Goal: Communication & Community: Answer question/provide support

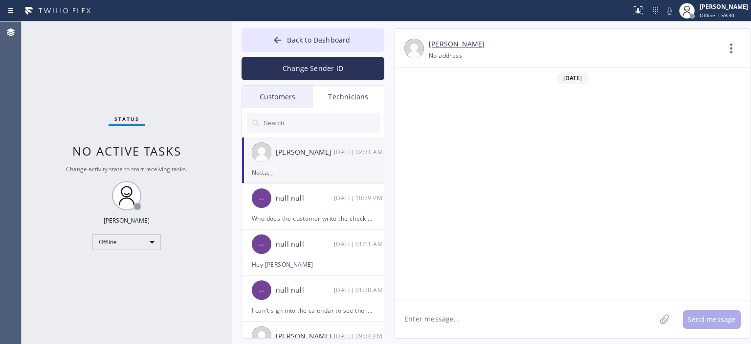
click at [136, 243] on div "Offline" at bounding box center [126, 242] width 68 height 16
click at [138, 269] on li "Available" at bounding box center [126, 268] width 66 height 12
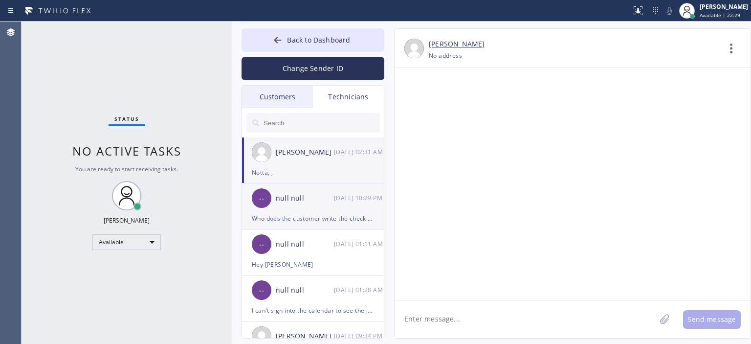
click at [330, 215] on div "Who does the customer write the check to?" at bounding box center [313, 218] width 122 height 11
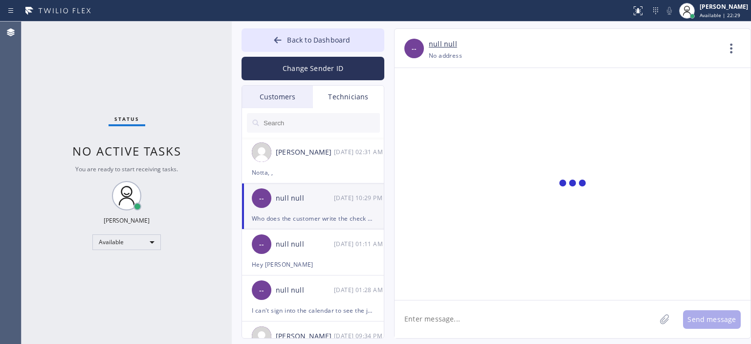
scroll to position [0, 0]
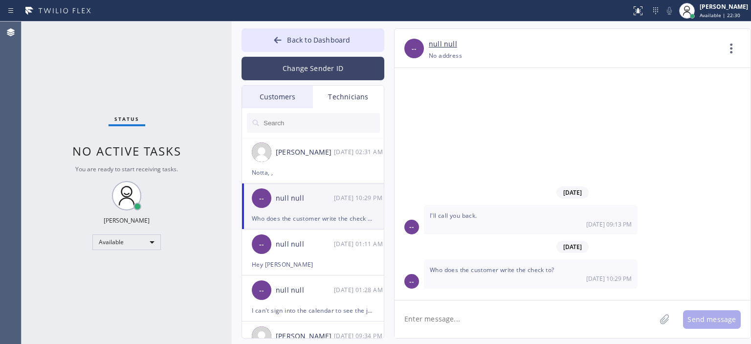
click at [321, 60] on button "Change Sender ID" at bounding box center [313, 68] width 143 height 23
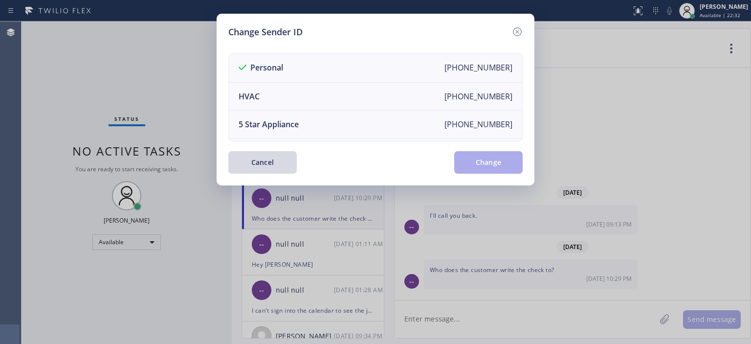
scroll to position [114, 0]
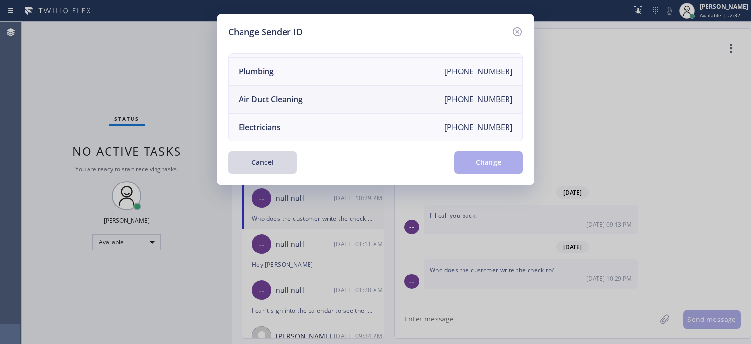
click at [349, 90] on li "Air Duct Cleaning [PHONE_NUMBER]" at bounding box center [375, 100] width 293 height 28
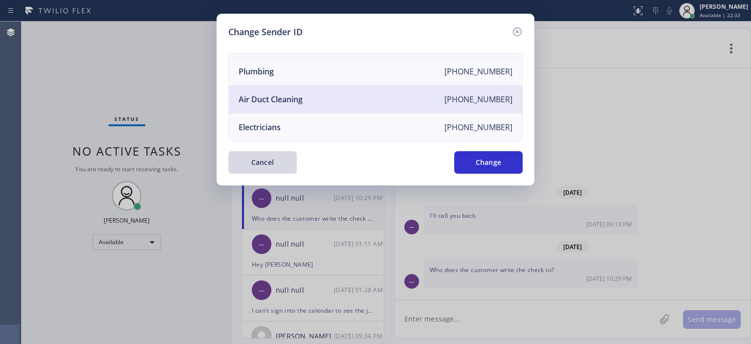
drag, startPoint x: 488, startPoint y: 162, endPoint x: 393, endPoint y: 131, distance: 100.2
click at [488, 162] on button "Change" at bounding box center [488, 162] width 68 height 22
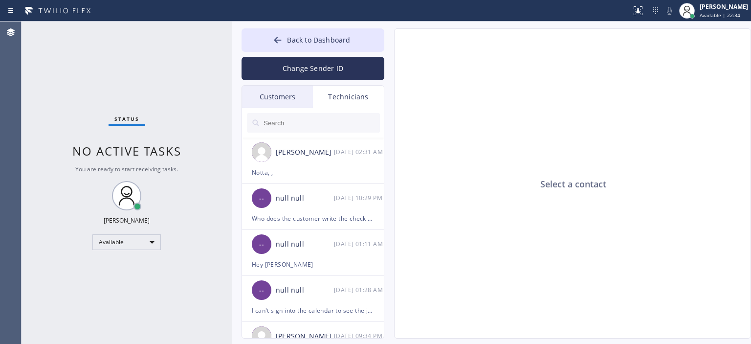
click at [300, 97] on div "Customers" at bounding box center [277, 97] width 71 height 22
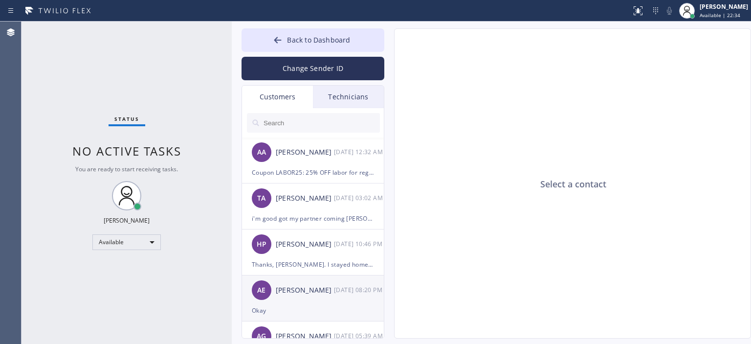
scroll to position [0, 0]
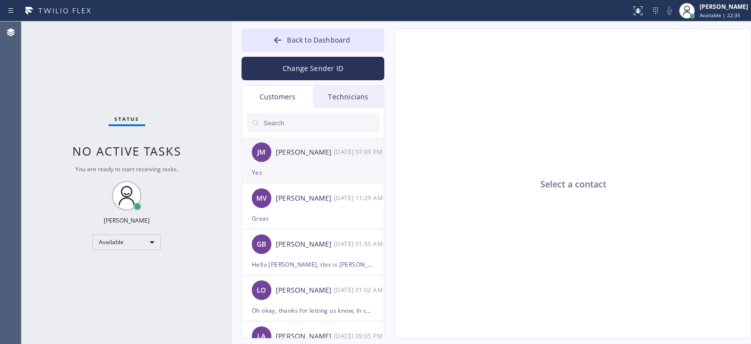
click at [323, 159] on div "[PERSON_NAME] [DATE] 07:09 PM" at bounding box center [313, 151] width 143 height 29
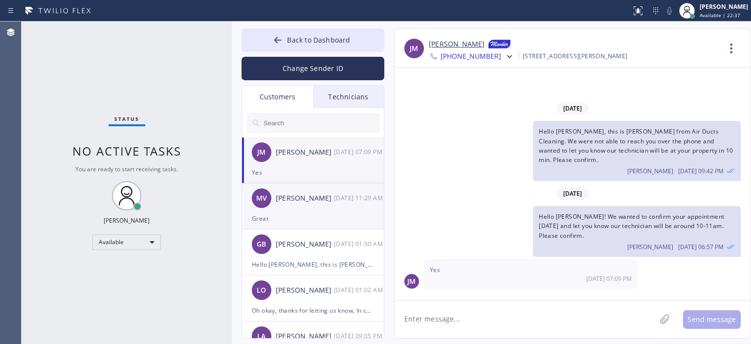
click at [325, 205] on div "MV [PERSON_NAME] [DATE] 11:29 AM" at bounding box center [313, 197] width 143 height 29
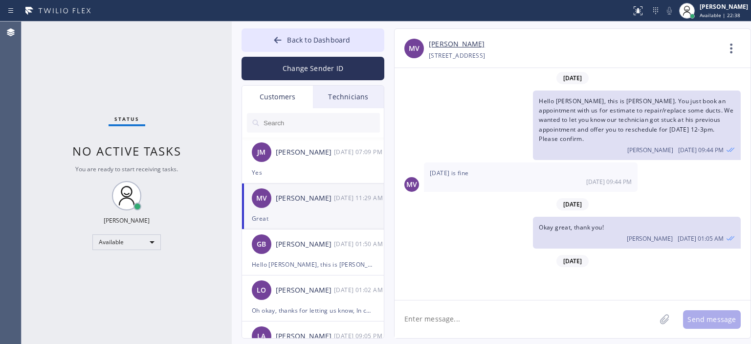
scroll to position [276, 0]
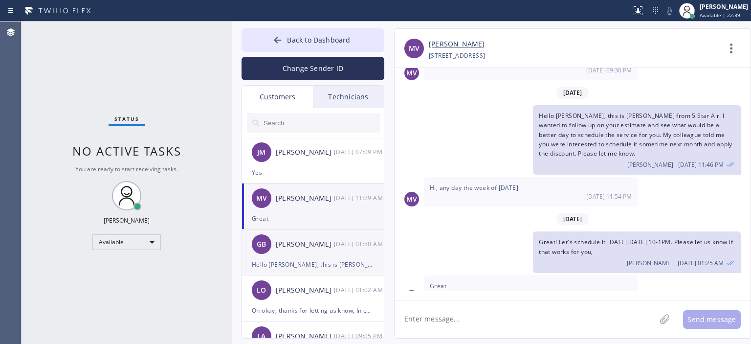
click at [328, 248] on div "[PERSON_NAME]" at bounding box center [305, 244] width 58 height 11
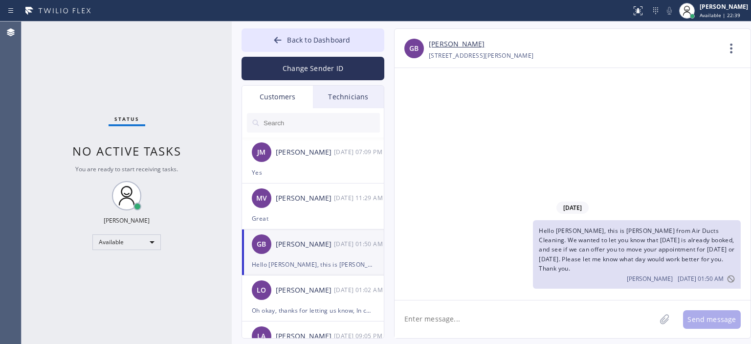
scroll to position [0, 0]
click at [458, 46] on link "[PERSON_NAME]" at bounding box center [457, 44] width 56 height 11
click at [327, 62] on button "Change Sender ID" at bounding box center [313, 68] width 143 height 23
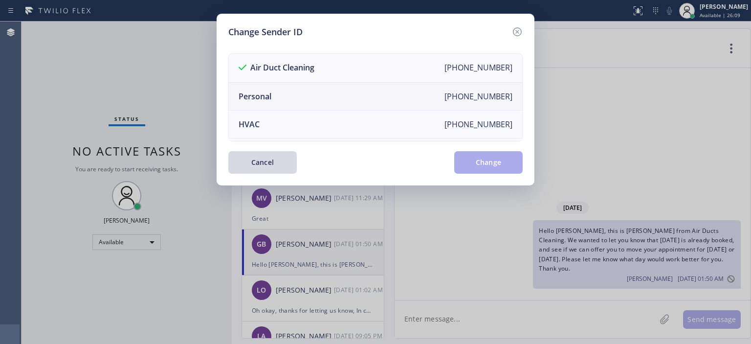
click at [324, 93] on li "Personal [PHONE_NUMBER]" at bounding box center [375, 97] width 293 height 28
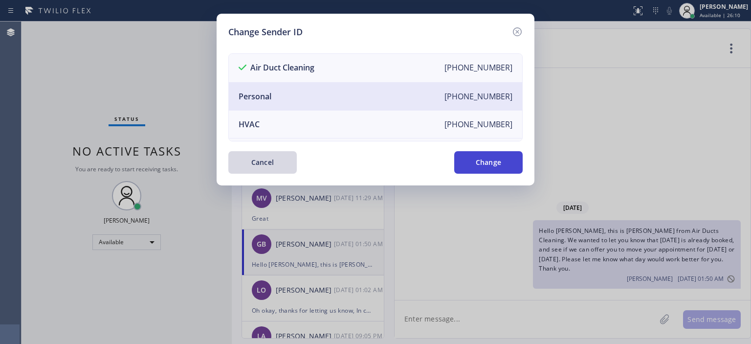
click at [492, 160] on button "Change" at bounding box center [488, 162] width 68 height 22
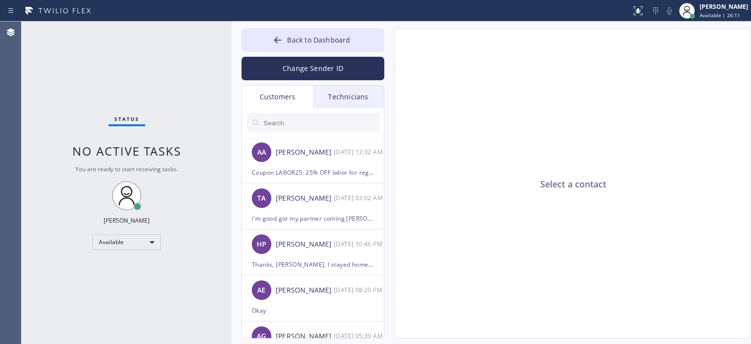
click at [347, 91] on div "Technicians" at bounding box center [348, 97] width 71 height 22
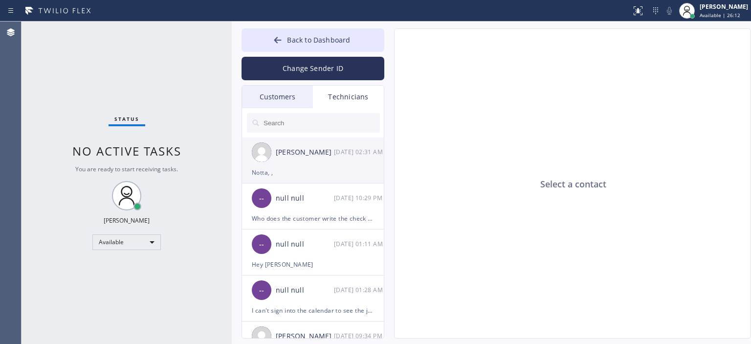
click at [342, 148] on div "[DATE] 02:31 AM" at bounding box center [359, 151] width 51 height 11
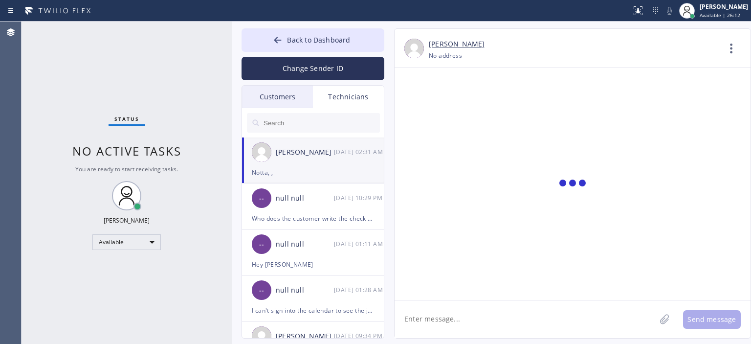
click at [465, 316] on textarea at bounding box center [525, 319] width 261 height 38
paste textarea "[PERSON_NAME] Phone: [PHONE_NUMBER] Email: [EMAIL_ADDRESS][DOMAIN_NAME] Address…"
drag, startPoint x: 417, startPoint y: 321, endPoint x: 401, endPoint y: 309, distance: 19.6
click at [397, 309] on textarea "[PERSON_NAME] Phone: [PHONE_NUMBER] Email: [EMAIL_ADDRESS][DOMAIN_NAME] Address…" at bounding box center [534, 319] width 279 height 38
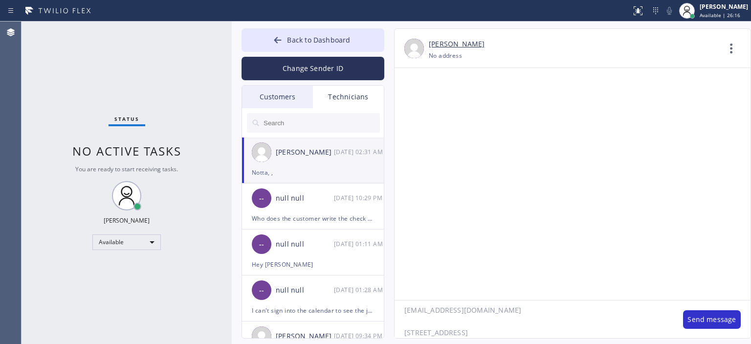
scroll to position [109, 0]
drag, startPoint x: 472, startPoint y: 320, endPoint x: 398, endPoint y: 310, distance: 75.0
click at [398, 310] on textarea "[PERSON_NAME] Phone: [PHONE_NUMBER] Email: [EMAIL_ADDRESS][DOMAIN_NAME] [STREET…" at bounding box center [534, 319] width 279 height 38
drag, startPoint x: 438, startPoint y: 323, endPoint x: 401, endPoint y: 324, distance: 37.2
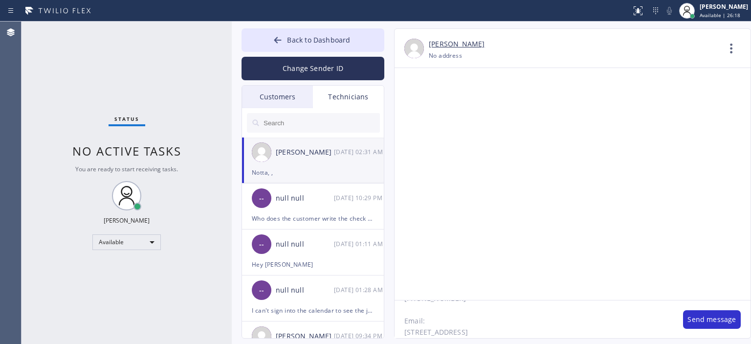
click at [401, 324] on textarea "[PERSON_NAME] Phone: [PHONE_NUMBER] Email: [STREET_ADDRESS]" at bounding box center [534, 319] width 279 height 38
drag, startPoint x: 406, startPoint y: 311, endPoint x: 394, endPoint y: 303, distance: 14.7
click at [395, 303] on textarea "[PERSON_NAME] Phone: [PHONE_NUMBER] [STREET_ADDRESS]" at bounding box center [534, 319] width 279 height 38
click at [460, 329] on textarea "[PERSON_NAME] Phone: [PHONE_NUMBER] [STREET_ADDRESS]" at bounding box center [534, 319] width 279 height 38
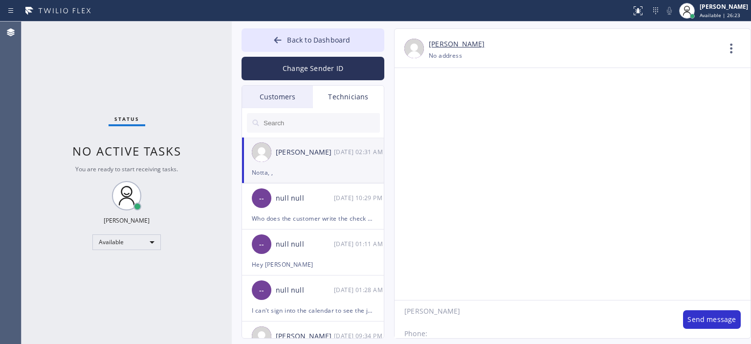
scroll to position [20, 0]
type textarea "[PERSON_NAME] [PHONE_NUMBER] [STREET_ADDRESS]"
click at [698, 318] on button "Send message" at bounding box center [712, 319] width 58 height 19
click at [511, 320] on textarea at bounding box center [525, 319] width 261 height 38
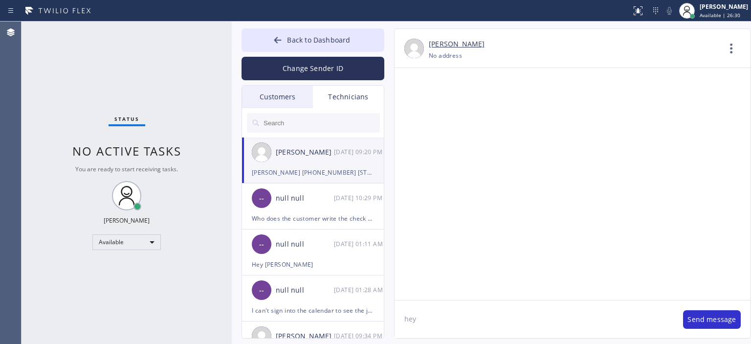
scroll to position [59592, 0]
type textarea "hey Ed, here is another custoemr onb [DATE] for ADC estimate"
type textarea "so you have 2 custoemrs [DATE] now"
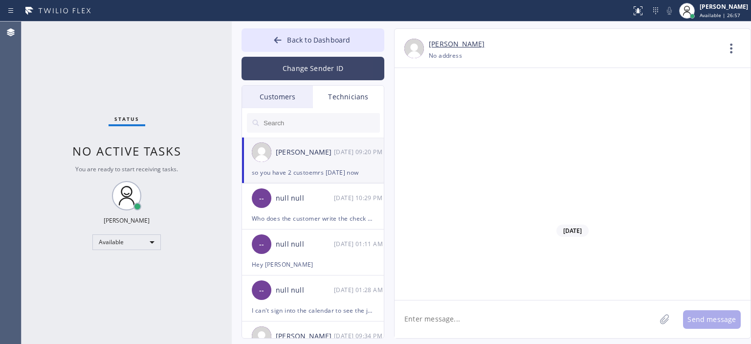
scroll to position [59450, 0]
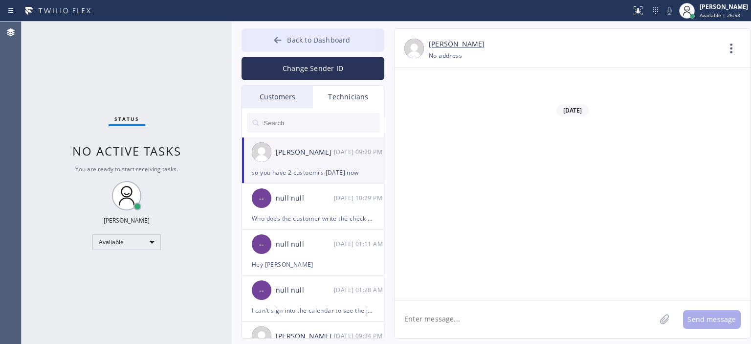
click at [271, 44] on button "Back to Dashboard" at bounding box center [313, 39] width 143 height 23
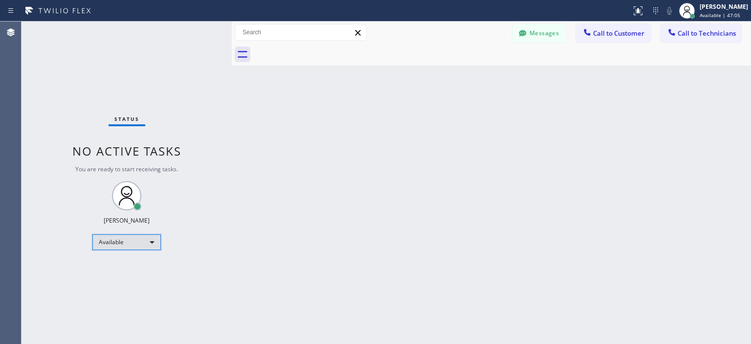
click at [136, 242] on div "Available" at bounding box center [126, 242] width 68 height 16
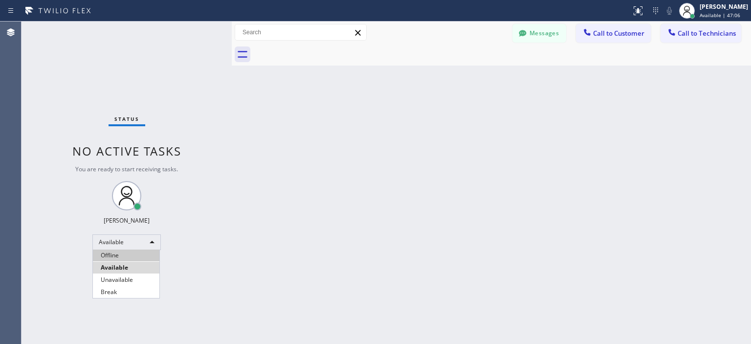
click at [132, 256] on li "Offline" at bounding box center [126, 255] width 66 height 12
click at [539, 42] on button "Messages" at bounding box center [539, 33] width 54 height 19
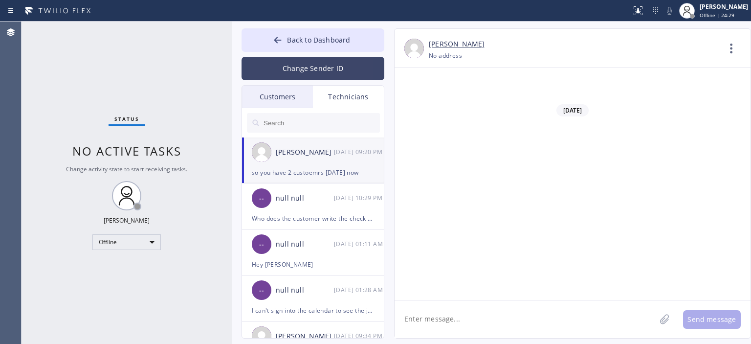
click at [307, 74] on button "Change Sender ID" at bounding box center [313, 68] width 143 height 23
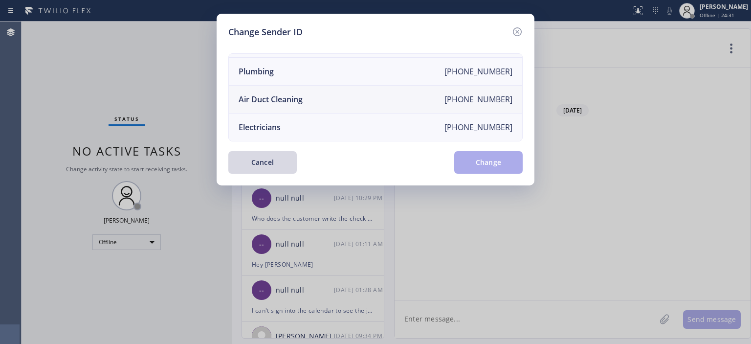
scroll to position [109, 0]
click at [343, 97] on li "Air Duct Cleaning [PHONE_NUMBER]" at bounding box center [375, 100] width 293 height 28
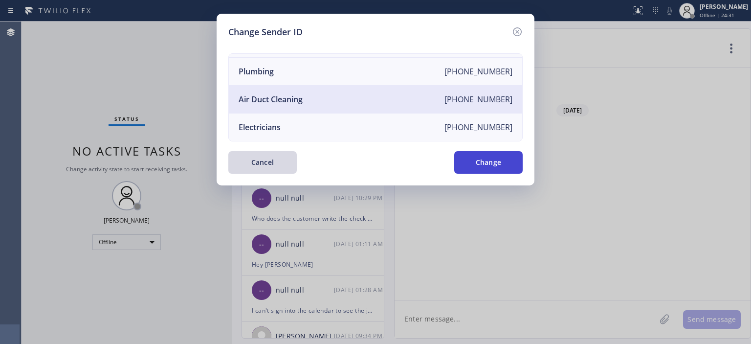
click at [462, 160] on button "Change" at bounding box center [488, 162] width 68 height 22
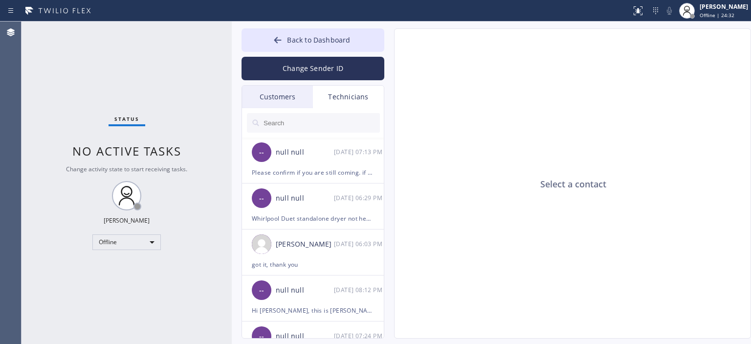
click at [289, 98] on div "Customers" at bounding box center [277, 97] width 71 height 22
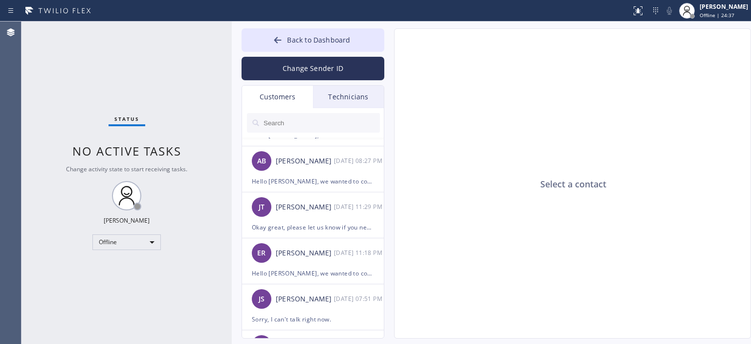
scroll to position [362, 0]
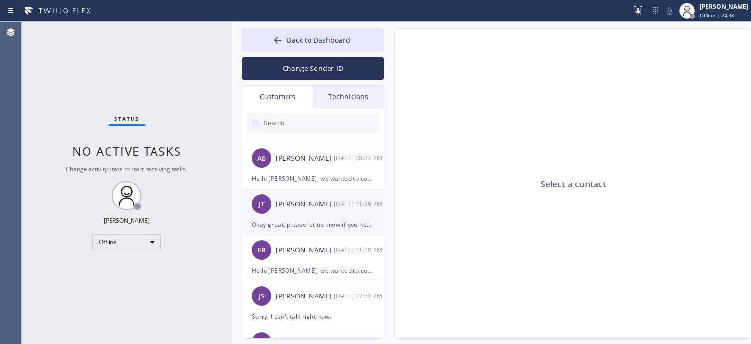
drag, startPoint x: 321, startPoint y: 208, endPoint x: 305, endPoint y: 217, distance: 18.0
click at [306, 217] on div "[PERSON_NAME] [PERSON_NAME] [DATE] 11:29 PM" at bounding box center [313, 203] width 143 height 29
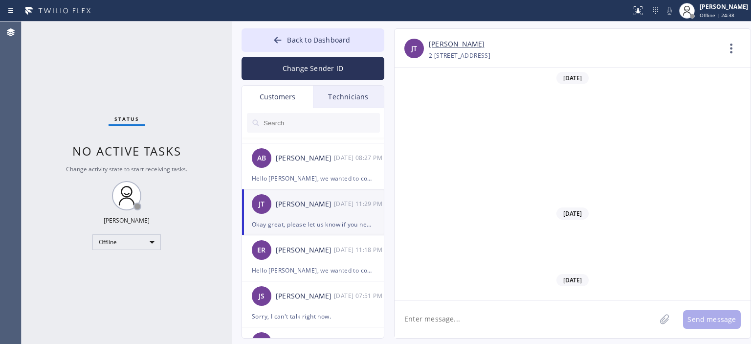
scroll to position [1326, 0]
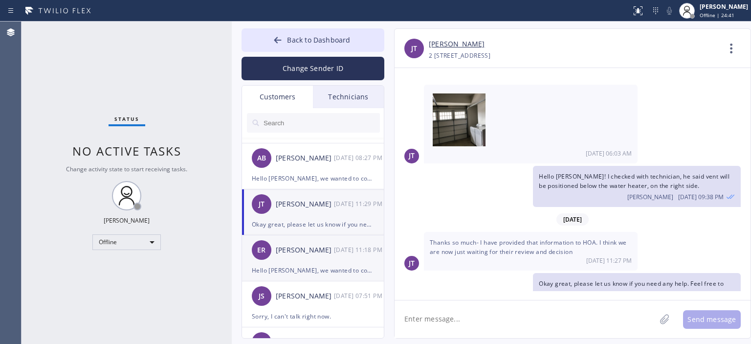
click at [329, 260] on div "ER [PERSON_NAME] [DATE] 11:18 PM" at bounding box center [313, 249] width 143 height 29
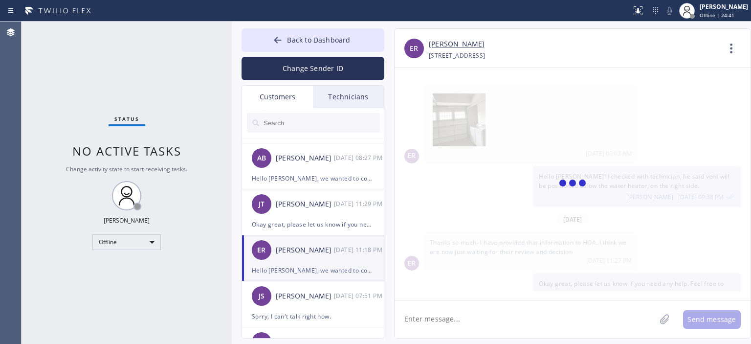
scroll to position [0, 0]
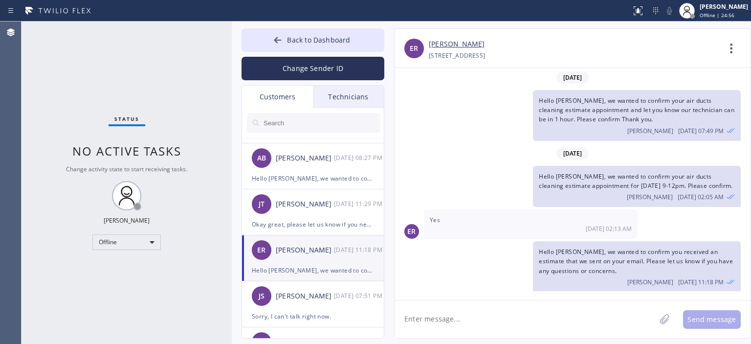
click at [436, 46] on link "[PERSON_NAME]" at bounding box center [457, 44] width 56 height 11
click at [326, 71] on button "Change Sender ID" at bounding box center [313, 68] width 143 height 23
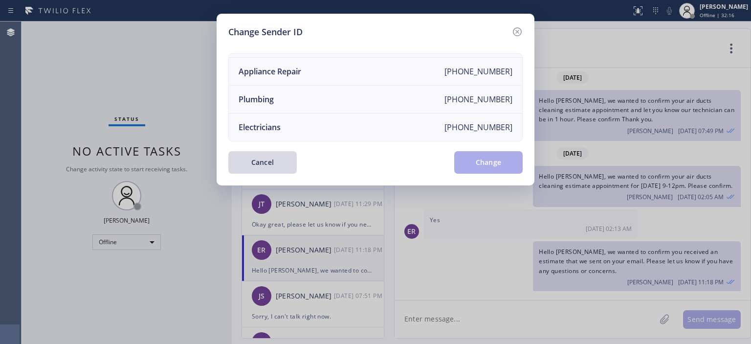
scroll to position [0, 0]
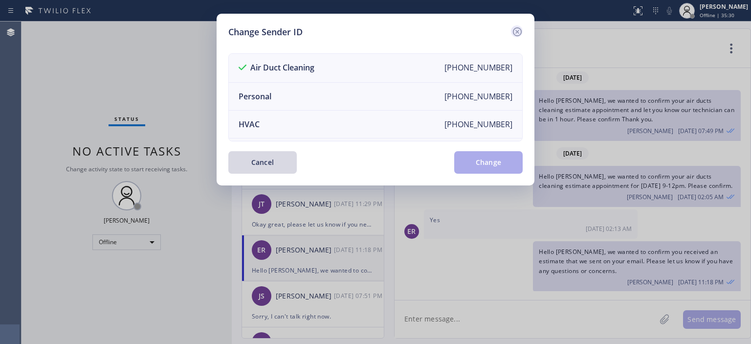
click at [518, 29] on icon at bounding box center [517, 32] width 12 height 12
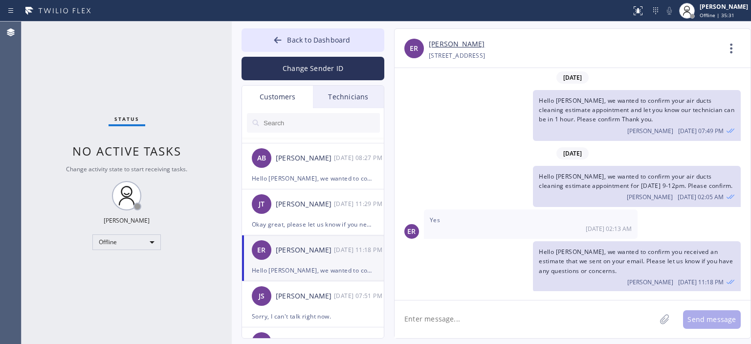
click at [280, 84] on div "Back to Dashboard Change Sender ID Customers Technicians [PERSON_NAME] [DATE] 0…" at bounding box center [313, 183] width 143 height 310
click at [295, 70] on button "Change Sender ID" at bounding box center [313, 68] width 143 height 23
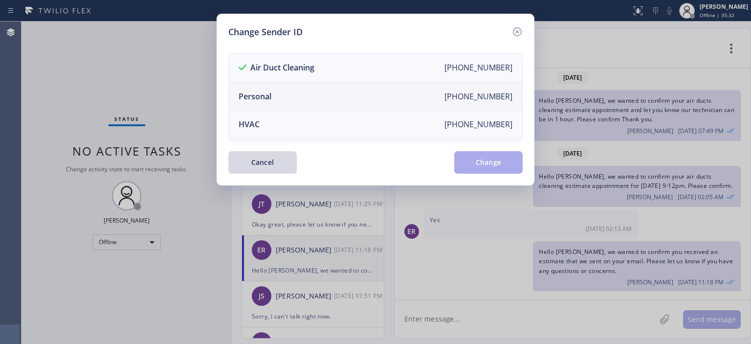
click at [305, 91] on li "Personal [PHONE_NUMBER]" at bounding box center [375, 97] width 293 height 28
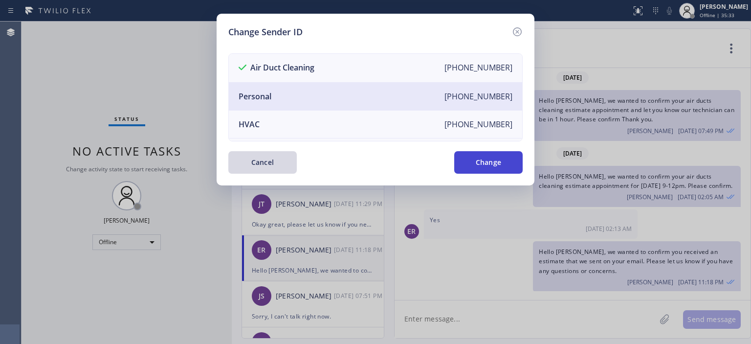
click at [491, 167] on button "Change" at bounding box center [488, 162] width 68 height 22
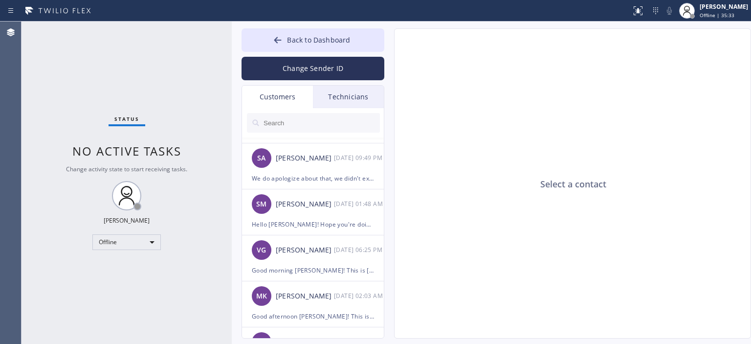
click at [352, 100] on div "Technicians" at bounding box center [348, 97] width 71 height 22
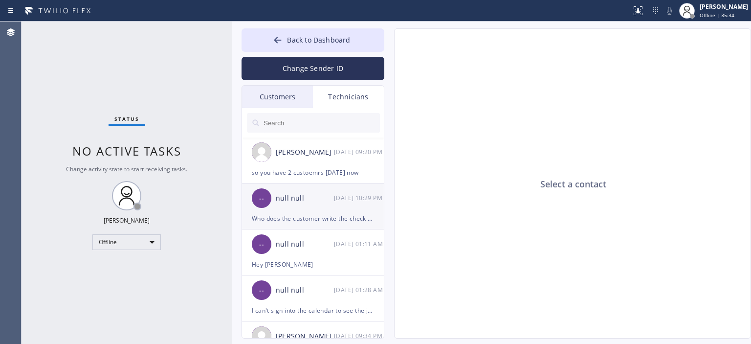
click at [332, 183] on div "-- null null [DATE] 10:29 PM" at bounding box center [313, 197] width 143 height 29
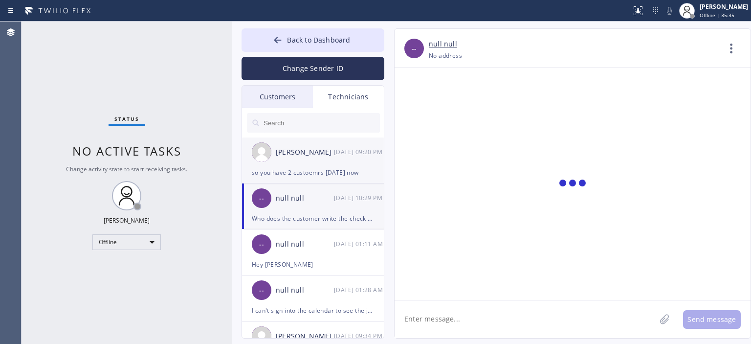
click at [334, 166] on div "[PERSON_NAME] [DATE] 09:20 PM" at bounding box center [313, 151] width 143 height 29
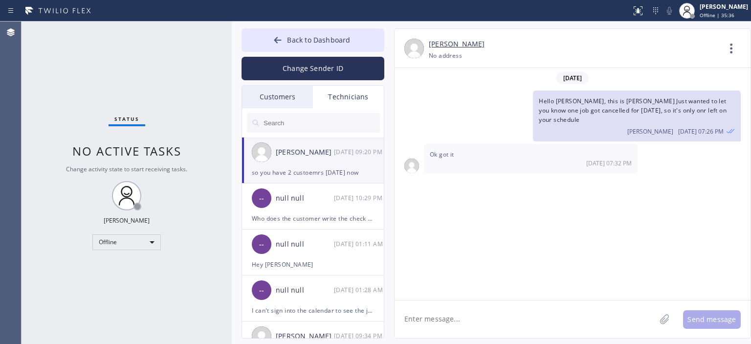
scroll to position [59660, 0]
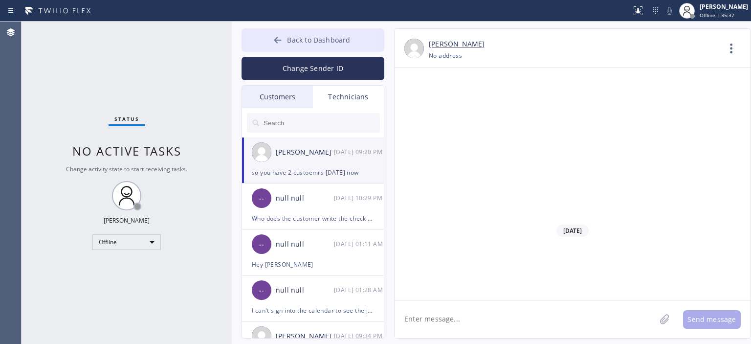
click at [278, 39] on icon at bounding box center [278, 40] width 10 height 10
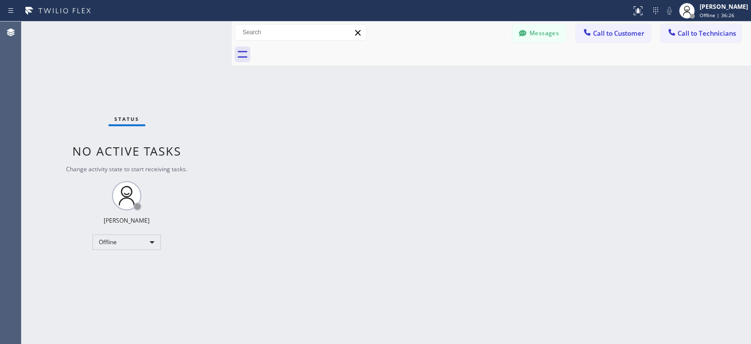
click at [52, 108] on div "Status No active tasks Change activity state to start receiving tasks. [PERSON_…" at bounding box center [127, 183] width 210 height 322
click at [739, 130] on div "Back to Dashboard Change Sender ID Customers Technicians AA [PERSON_NAME] [DATE…" at bounding box center [491, 183] width 519 height 322
click at [140, 238] on div "Offline" at bounding box center [126, 242] width 68 height 16
click at [129, 267] on li "Available" at bounding box center [126, 268] width 66 height 12
click at [738, 173] on div "Back to Dashboard Change Sender ID Customers Technicians AA [PERSON_NAME] [DATE…" at bounding box center [491, 183] width 519 height 322
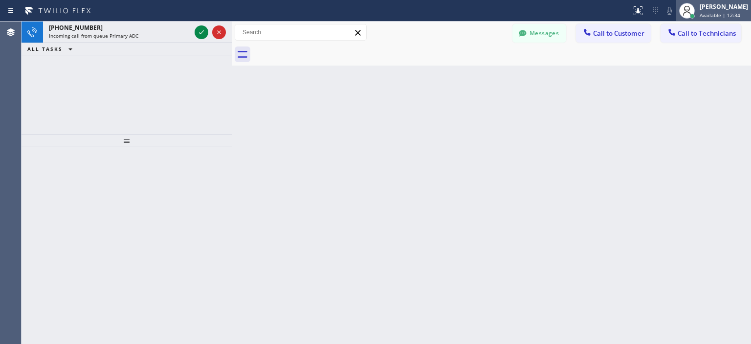
click at [714, 8] on div "[PERSON_NAME]" at bounding box center [724, 6] width 48 height 8
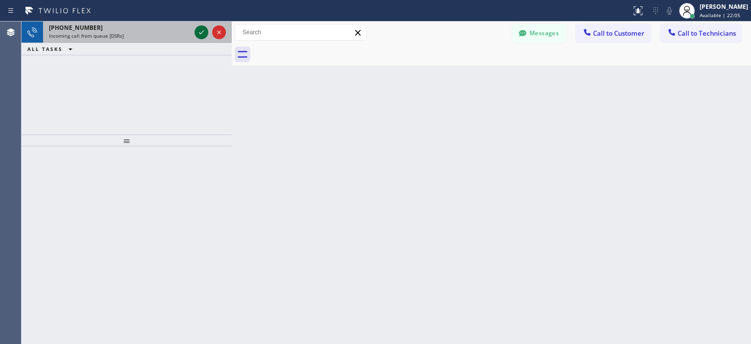
click at [204, 34] on icon at bounding box center [202, 32] width 12 height 12
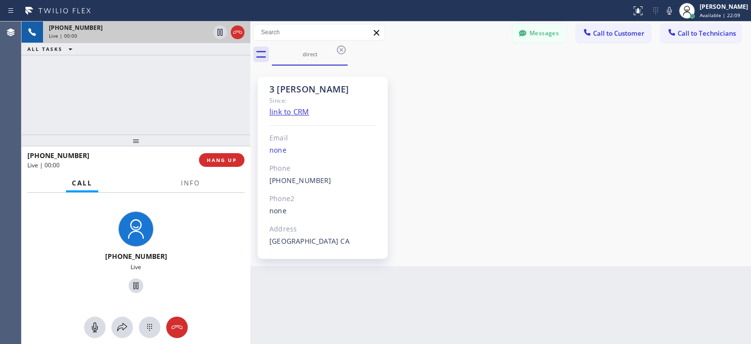
drag, startPoint x: 231, startPoint y: 64, endPoint x: 249, endPoint y: 63, distance: 18.6
click at [250, 63] on div at bounding box center [250, 183] width 0 height 322
click at [39, 106] on div "[PHONE_NUMBER] Live | 00:10 ALL TASKS ALL TASKS ACTIVE TASKS TASKS IN WRAP UP" at bounding box center [136, 78] width 229 height 113
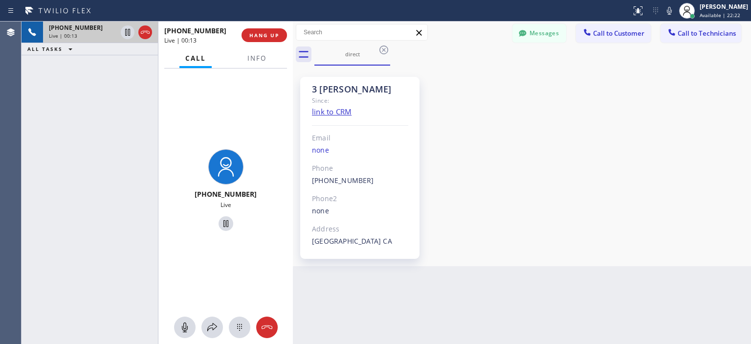
drag, startPoint x: 249, startPoint y: 51, endPoint x: 291, endPoint y: 51, distance: 42.5
click at [293, 51] on div at bounding box center [293, 183] width 0 height 322
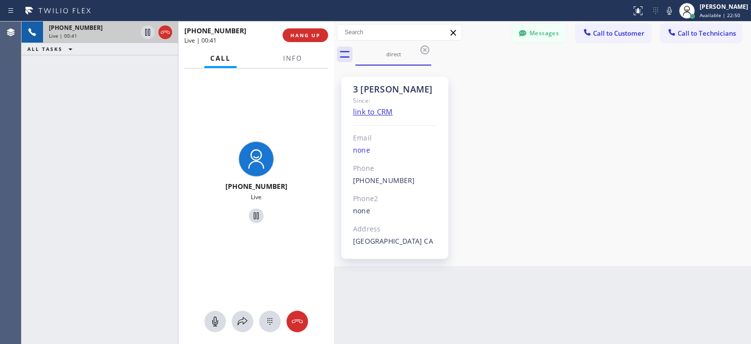
drag, startPoint x: 291, startPoint y: 51, endPoint x: 332, endPoint y: 76, distance: 47.8
click at [334, 76] on div at bounding box center [334, 183] width 0 height 322
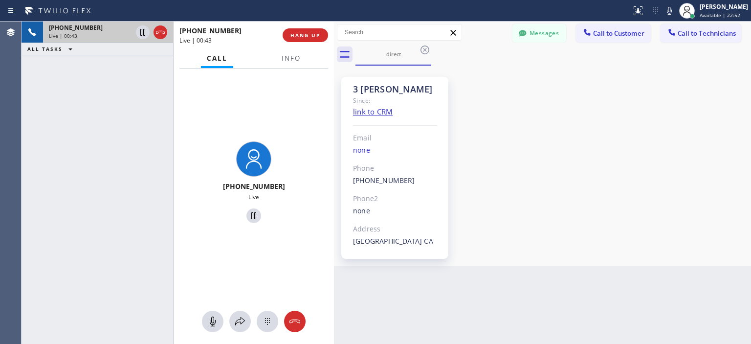
drag, startPoint x: 178, startPoint y: 48, endPoint x: 173, endPoint y: 48, distance: 4.9
click at [173, 48] on div at bounding box center [173, 183] width 0 height 322
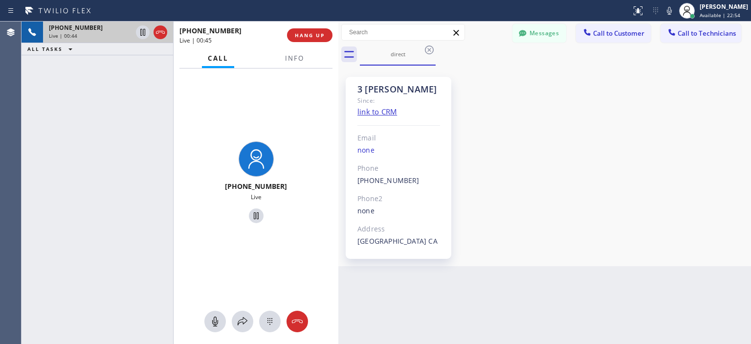
click at [338, 47] on div at bounding box center [338, 183] width 0 height 322
click at [325, 28] on button "HANG UP" at bounding box center [309, 35] width 45 height 14
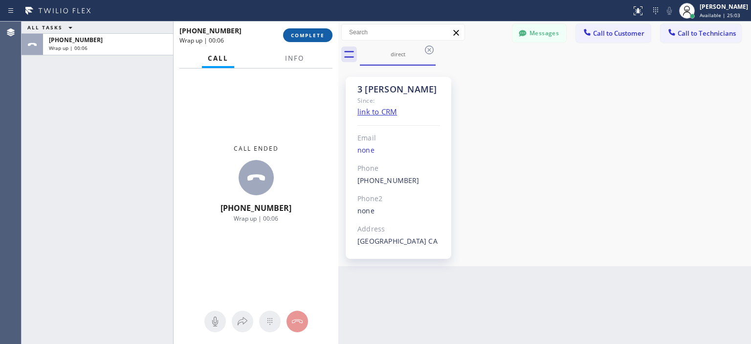
click at [324, 29] on button "COMPLETE" at bounding box center [307, 35] width 49 height 14
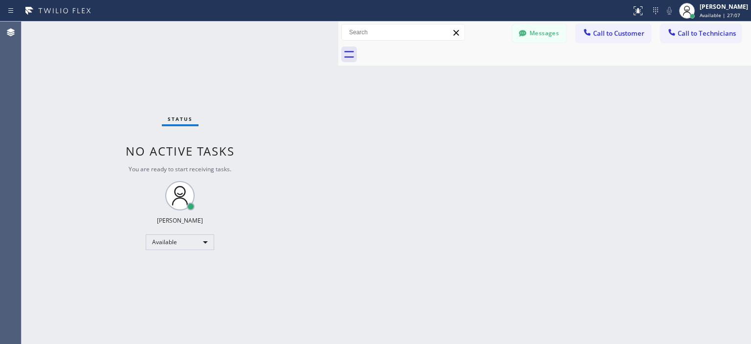
click at [39, 141] on div "Status No active tasks You are ready to start receiving tasks. [PERSON_NAME] Av…" at bounding box center [180, 183] width 317 height 322
click at [48, 102] on div "Status No active tasks You are ready to start receiving tasks. [PERSON_NAME] Av…" at bounding box center [180, 183] width 317 height 322
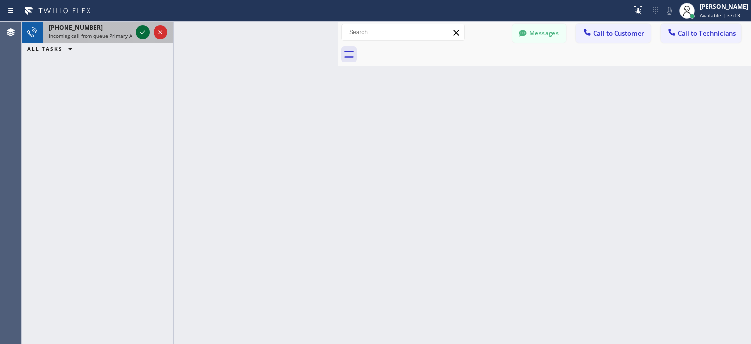
click at [146, 31] on icon at bounding box center [143, 32] width 12 height 12
click at [140, 32] on icon at bounding box center [143, 32] width 12 height 12
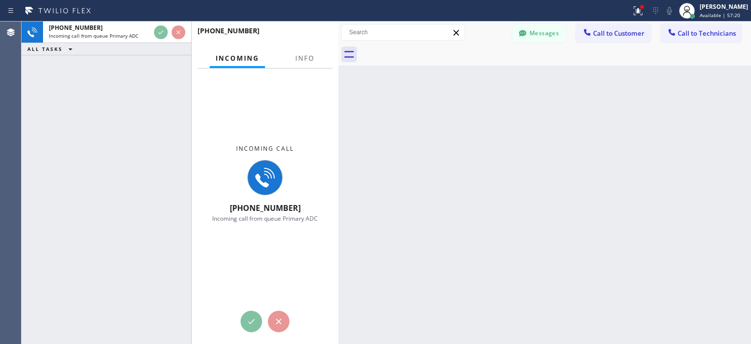
drag, startPoint x: 173, startPoint y: 45, endPoint x: 191, endPoint y: 47, distance: 18.2
click at [191, 47] on div at bounding box center [191, 183] width 0 height 322
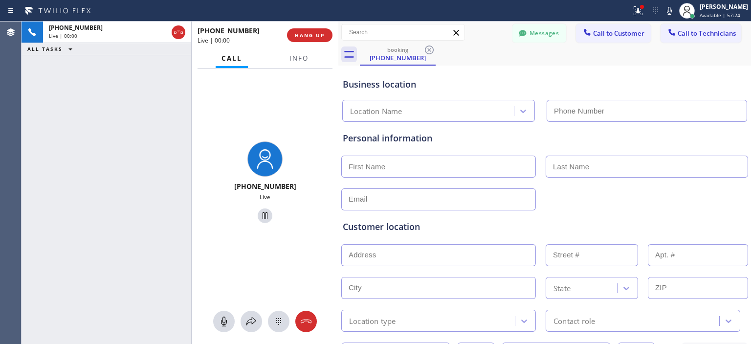
type input "[PHONE_NUMBER]"
click at [309, 322] on icon at bounding box center [306, 321] width 11 height 4
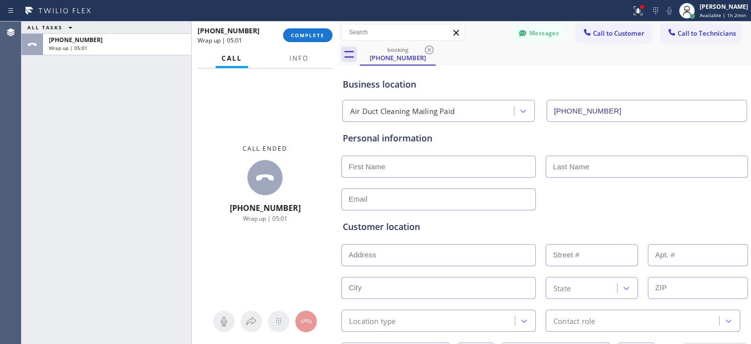
click at [99, 214] on div "ALL TASKS ALL TASKS ACTIVE TASKS TASKS IN WRAP UP [PHONE_NUMBER] Wrap up | 05:01" at bounding box center [107, 183] width 170 height 322
click at [306, 39] on button "COMPLETE" at bounding box center [307, 35] width 49 height 14
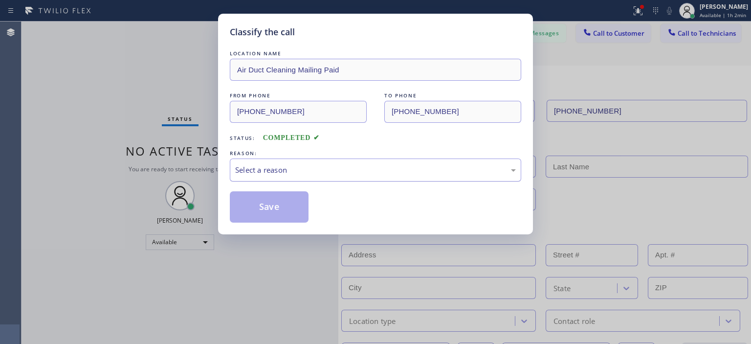
click at [273, 162] on div "Select a reason" at bounding box center [375, 169] width 291 height 23
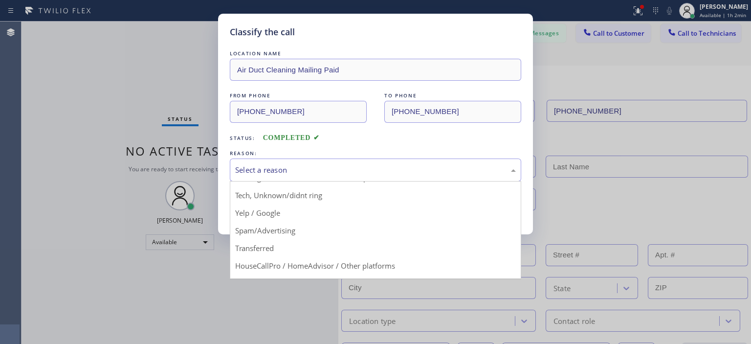
scroll to position [61, 0]
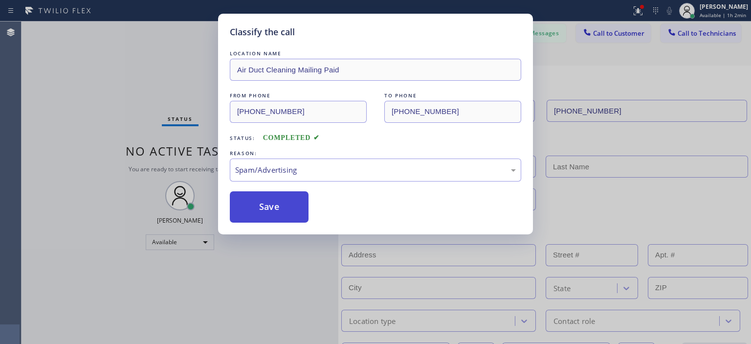
click at [282, 212] on button "Save" at bounding box center [269, 206] width 79 height 31
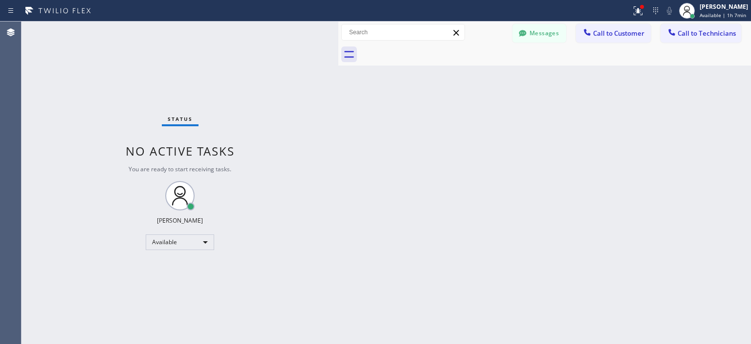
drag, startPoint x: 45, startPoint y: 107, endPoint x: 121, endPoint y: 54, distance: 92.8
click at [45, 107] on div "Status No active tasks You are ready to start receiving tasks. [PERSON_NAME] Av…" at bounding box center [180, 183] width 317 height 322
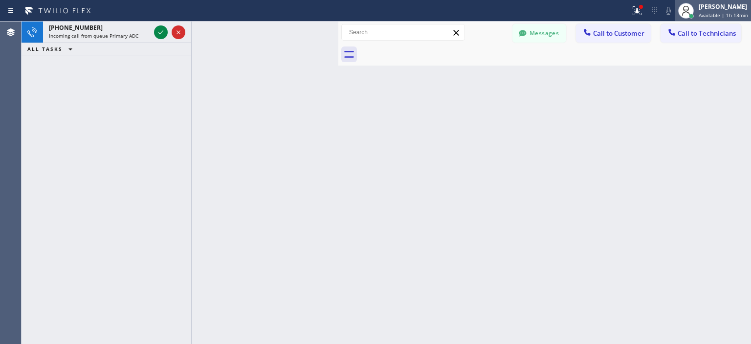
click at [737, 8] on div "[PERSON_NAME]" at bounding box center [723, 6] width 49 height 8
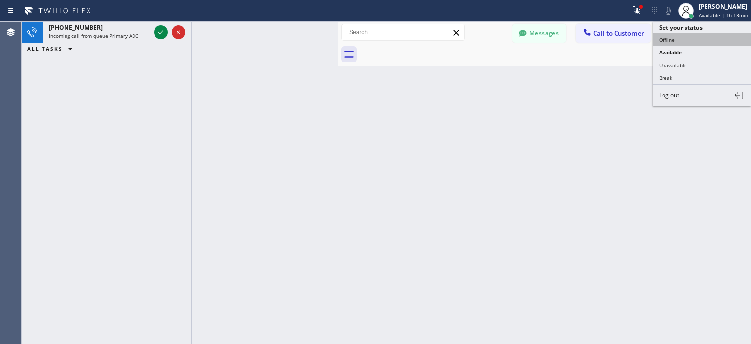
click at [687, 35] on button "Offline" at bounding box center [702, 39] width 98 height 13
